Goal: Task Accomplishment & Management: Manage account settings

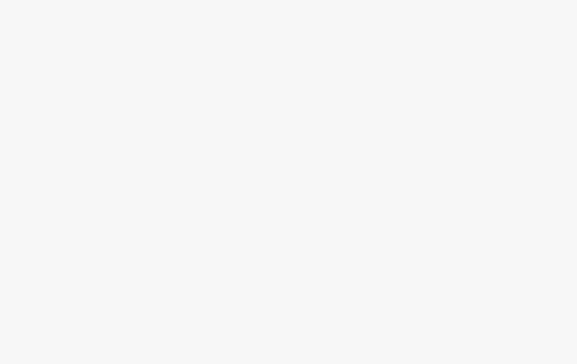
click at [321, 276] on div at bounding box center [288, 201] width 577 height 326
